Goal: Transaction & Acquisition: Purchase product/service

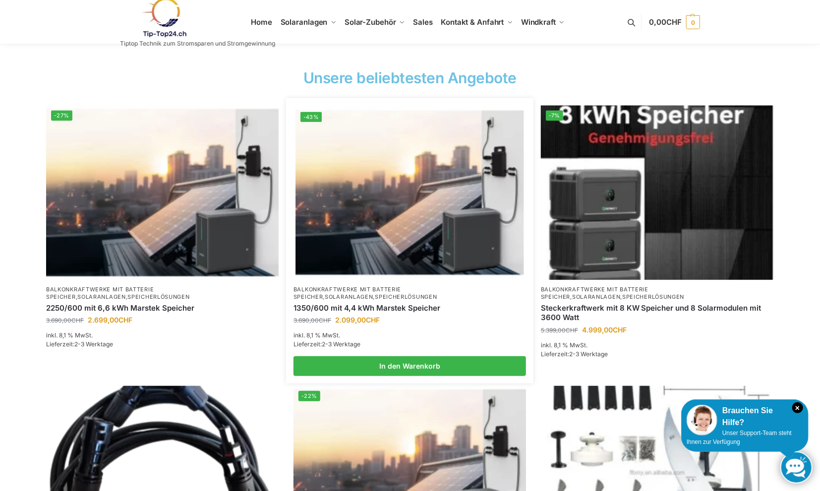
scroll to position [380, 0]
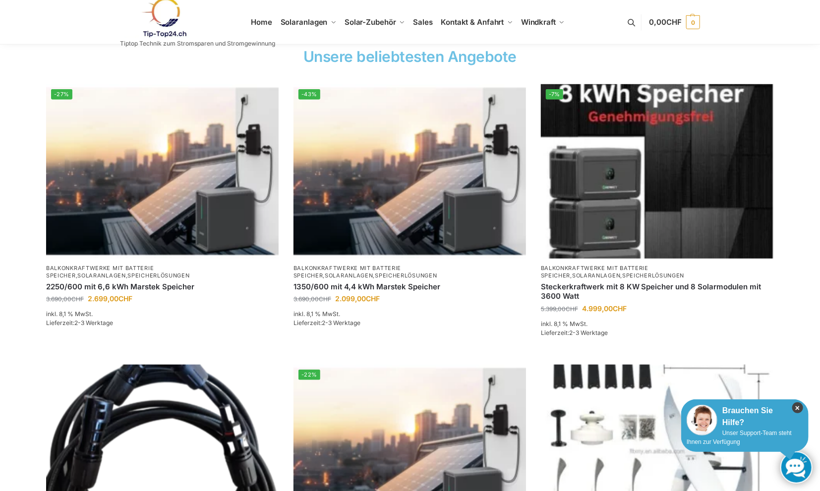
click at [796, 409] on icon "×" at bounding box center [797, 408] width 11 height 11
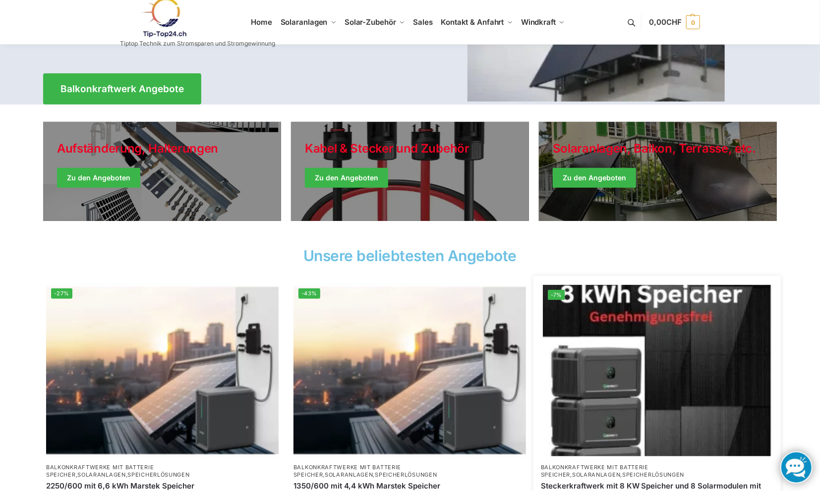
scroll to position [165, 0]
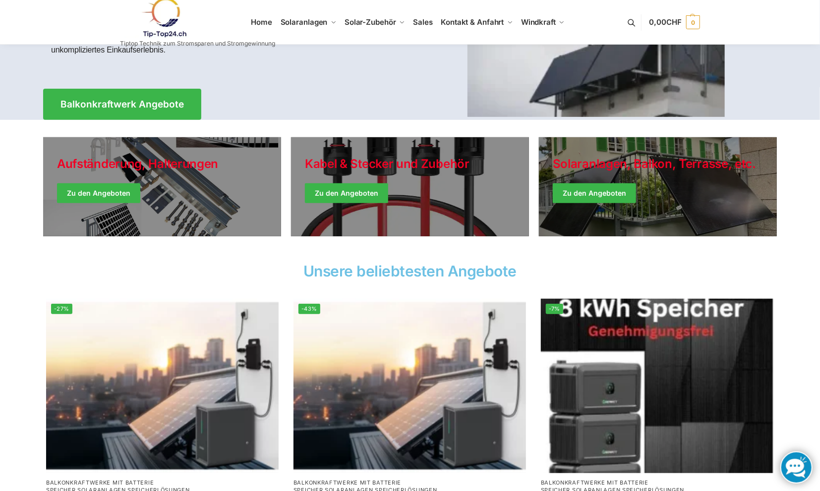
click at [432, 275] on h2 "Unsere beliebtesten Angebote" at bounding box center [410, 271] width 734 height 15
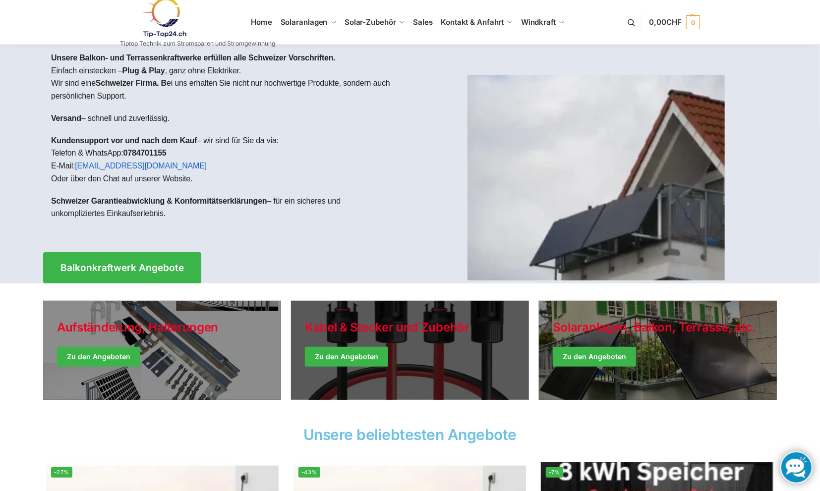
scroll to position [0, 0]
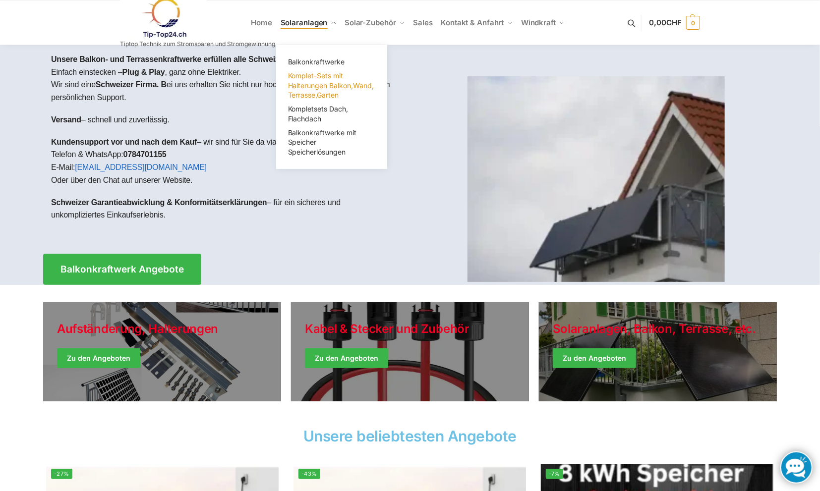
click at [304, 77] on span "Komplet-Sets mit Halterungen Balkon,Wand, Terrasse,Garten" at bounding box center [331, 85] width 86 height 28
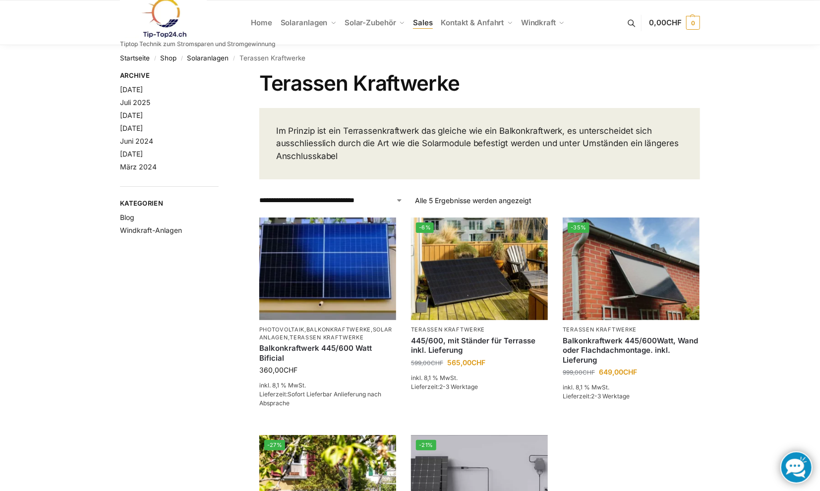
click at [429, 20] on span "Sales" at bounding box center [423, 22] width 20 height 9
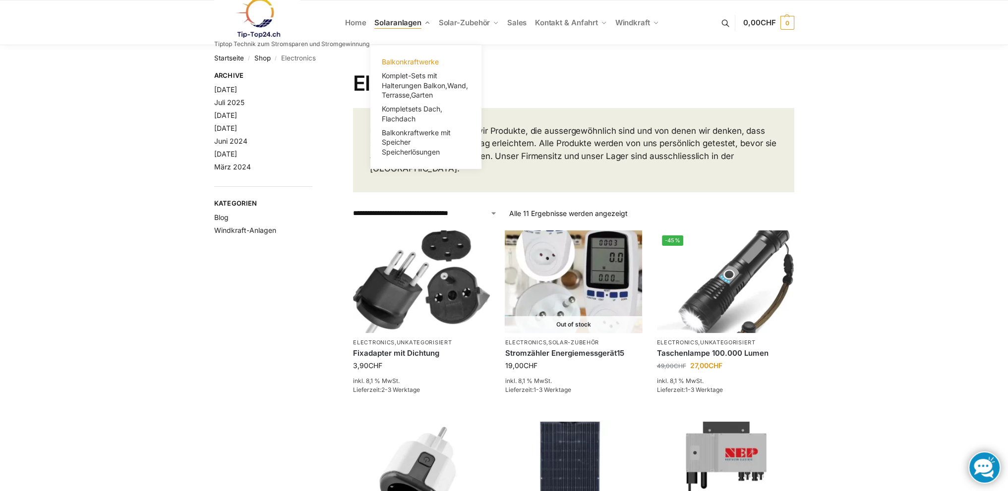
click at [385, 64] on span "Balkonkraftwerke" at bounding box center [410, 62] width 57 height 8
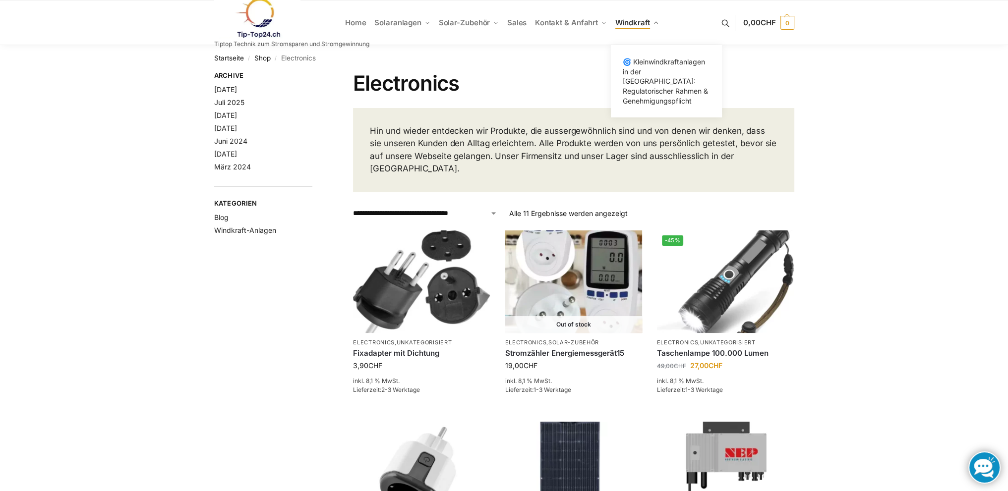
click at [654, 21] on link "Windkraft" at bounding box center [637, 22] width 52 height 45
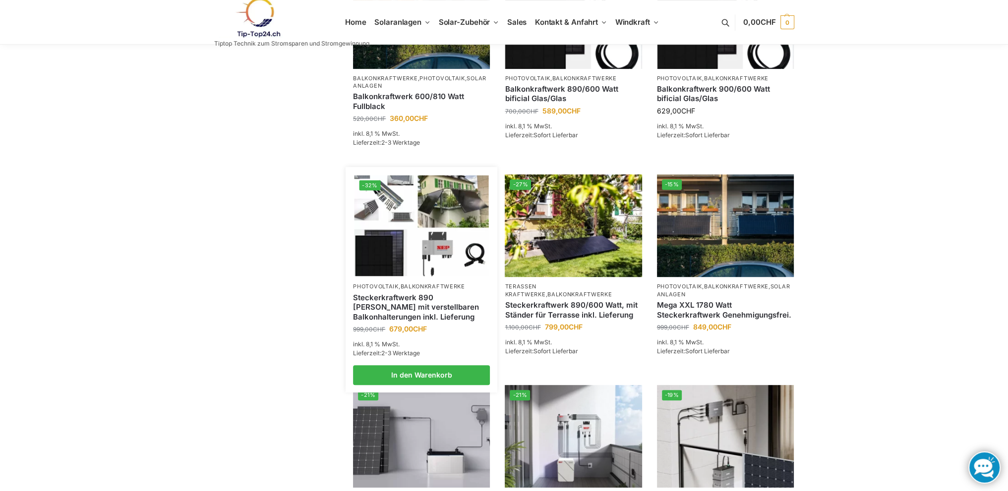
scroll to position [776, 0]
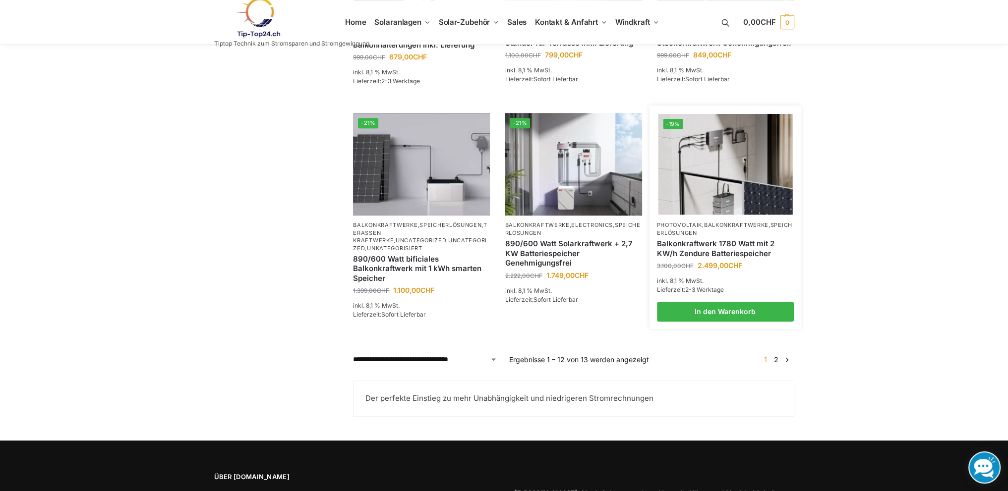
click at [723, 210] on img at bounding box center [725, 164] width 134 height 101
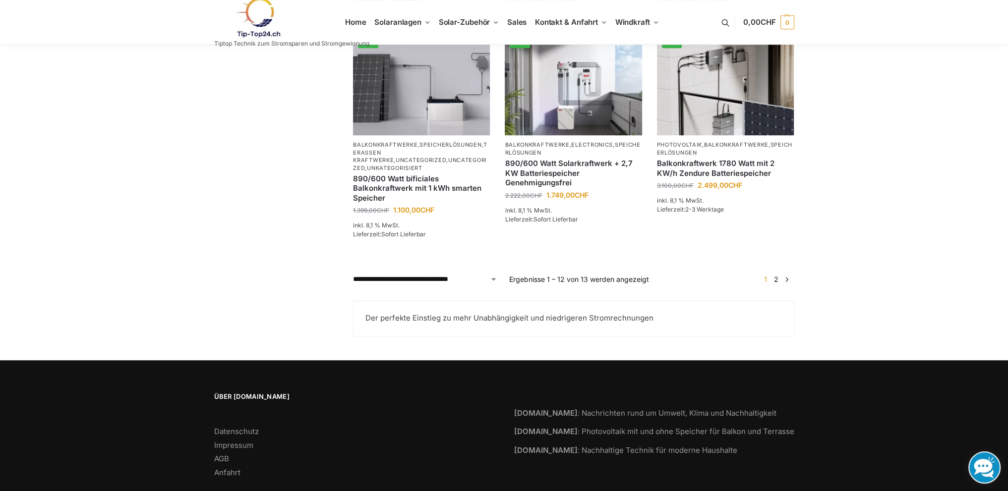
scroll to position [882, 0]
